Goal: Information Seeking & Learning: Learn about a topic

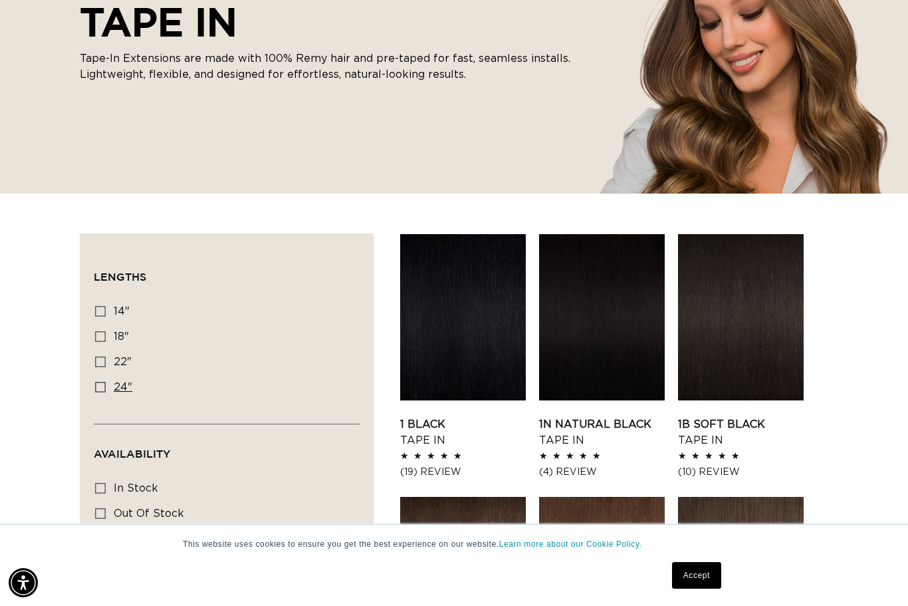
scroll to position [242, 0]
click at [102, 383] on icon at bounding box center [100, 387] width 11 height 11
click at [102, 383] on input "24" 24" (27 products)" at bounding box center [100, 387] width 11 height 11
checkbox input "true"
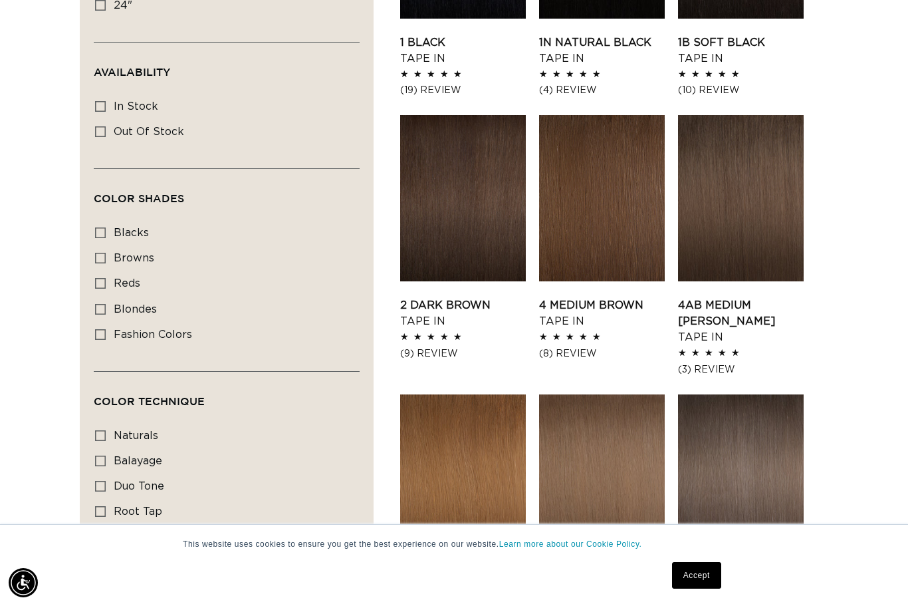
scroll to position [0, 1628]
click at [106, 255] on label "browns browns (26 products)" at bounding box center [222, 258] width 255 height 25
click at [106, 255] on input "browns browns (26 products)" at bounding box center [100, 258] width 11 height 11
checkbox input "true"
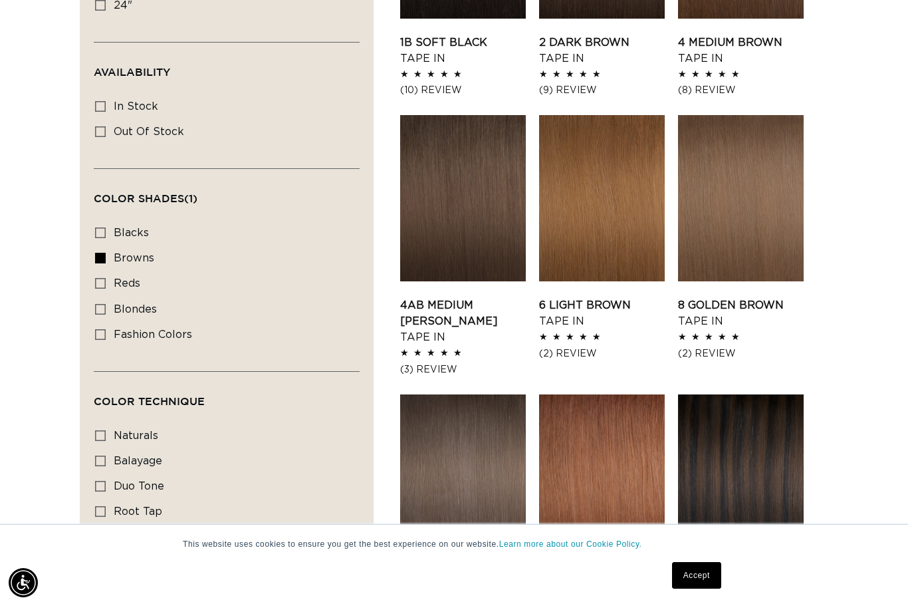
click at [93, 99] on div "Filter: Lengths (0) Lengths 14" 14" (20 products) 18" 18" (26 products) 22" 24"" at bounding box center [227, 256] width 294 height 809
click at [100, 101] on icon at bounding box center [100, 106] width 11 height 11
click at [100, 101] on input "In stock In stock (26 products)" at bounding box center [100, 106] width 11 height 11
checkbox input "true"
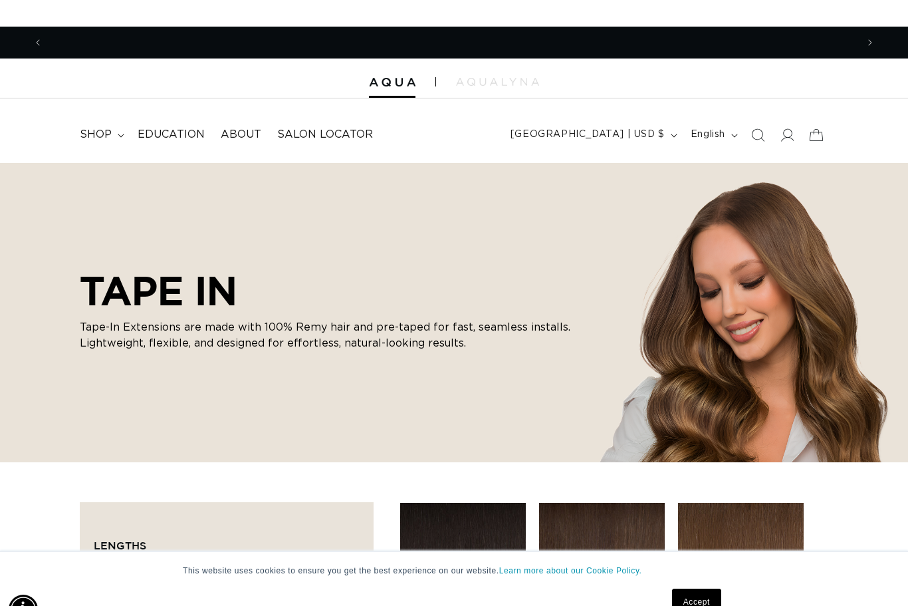
scroll to position [0, 814]
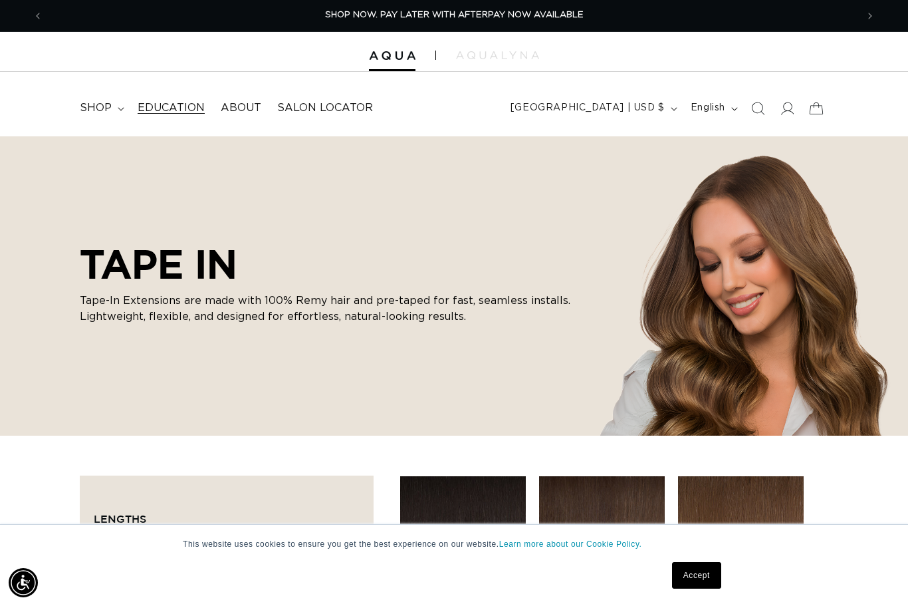
click at [168, 108] on span "Education" at bounding box center [171, 108] width 67 height 14
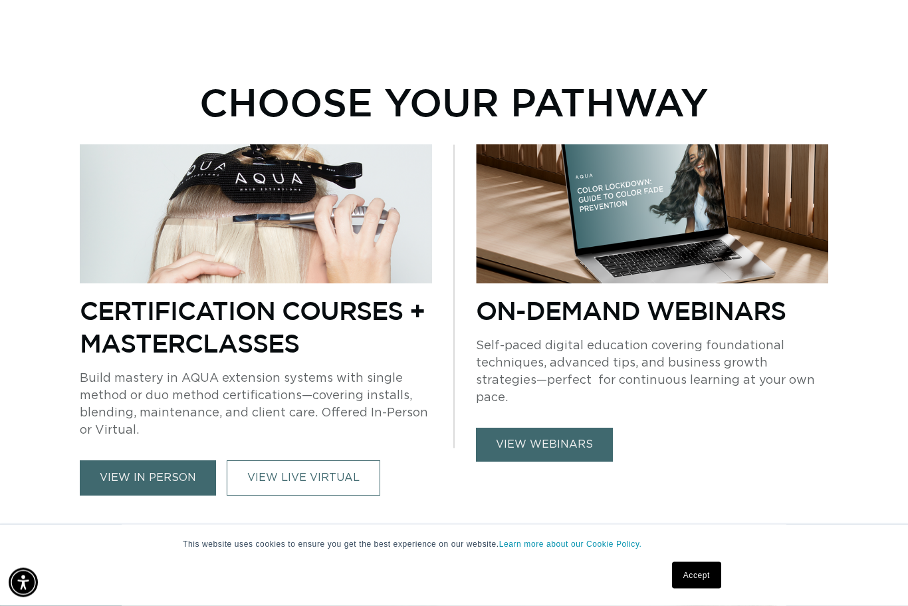
scroll to position [738, 0]
click at [543, 428] on link "view webinars" at bounding box center [544, 445] width 137 height 34
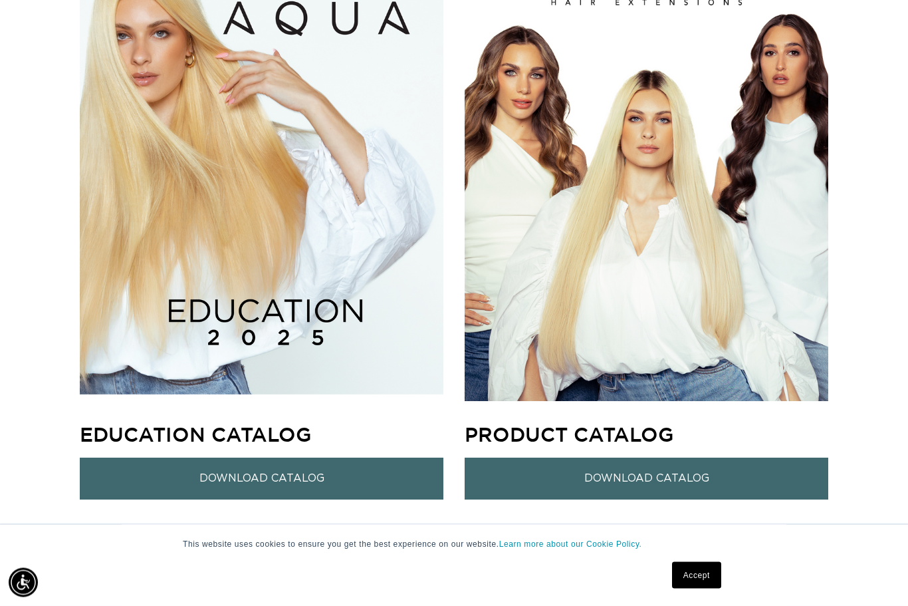
scroll to position [1213, 0]
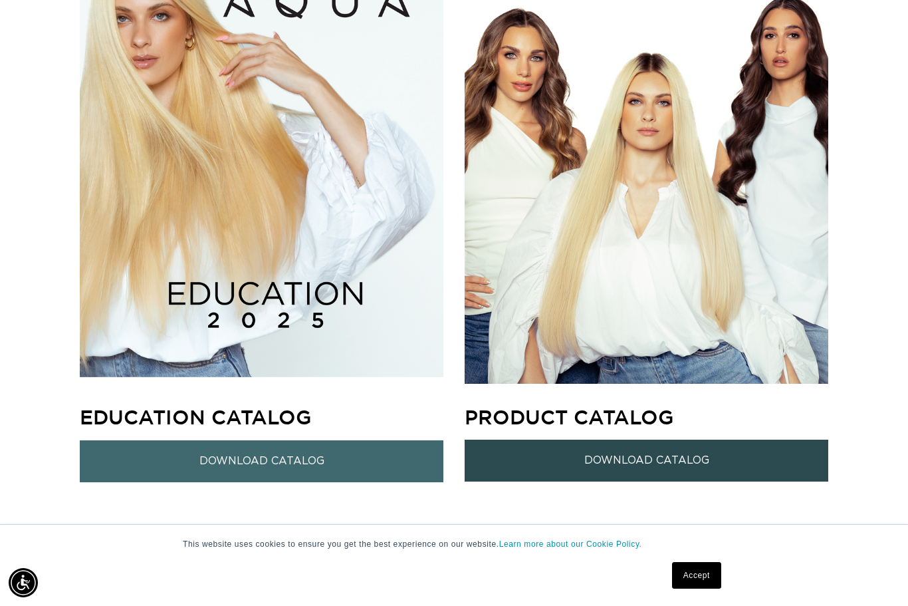
click at [691, 468] on link "Download Catalog" at bounding box center [647, 460] width 364 height 42
